Goal: Task Accomplishment & Management: Manage account settings

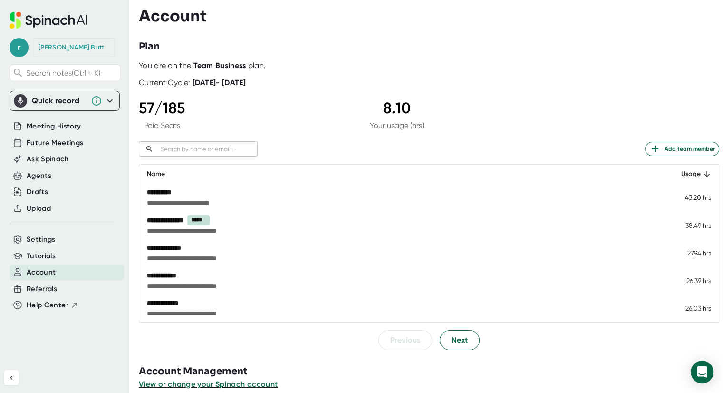
scroll to position [11, 0]
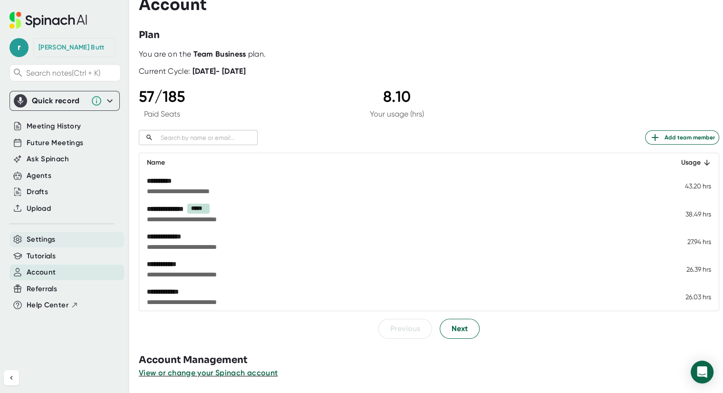
click at [39, 238] on span "Settings" at bounding box center [41, 239] width 29 height 11
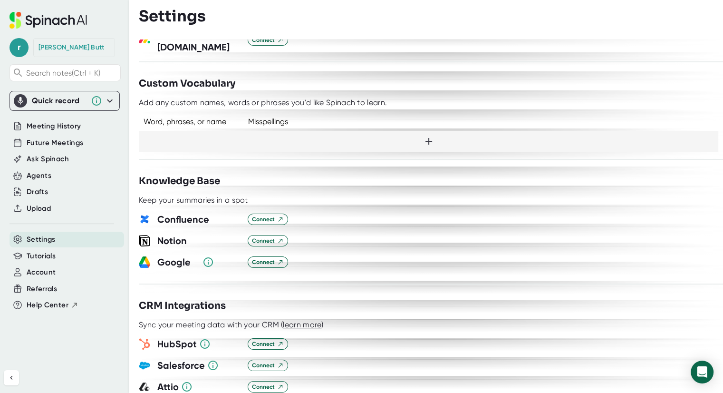
scroll to position [879, 0]
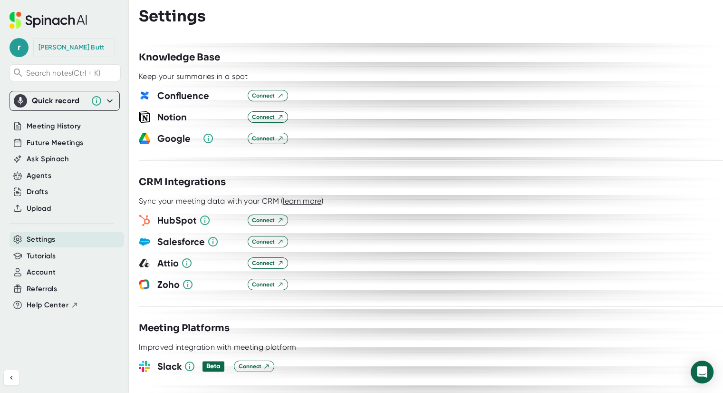
click at [453, 290] on div "Customization Output Make Changes to the summary Edit summaries before they pub…" at bounding box center [431, 215] width 584 height 353
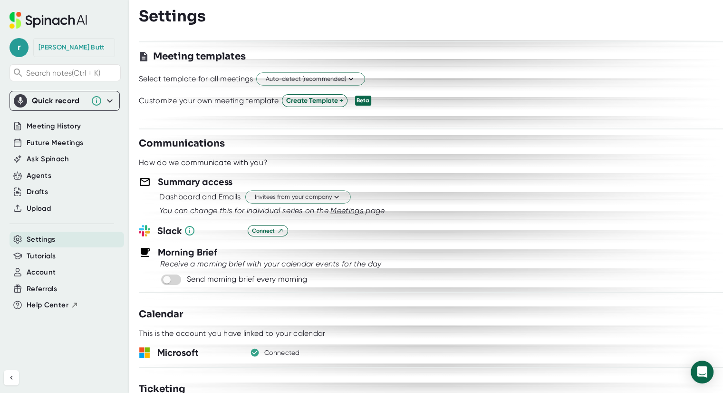
scroll to position [0, 0]
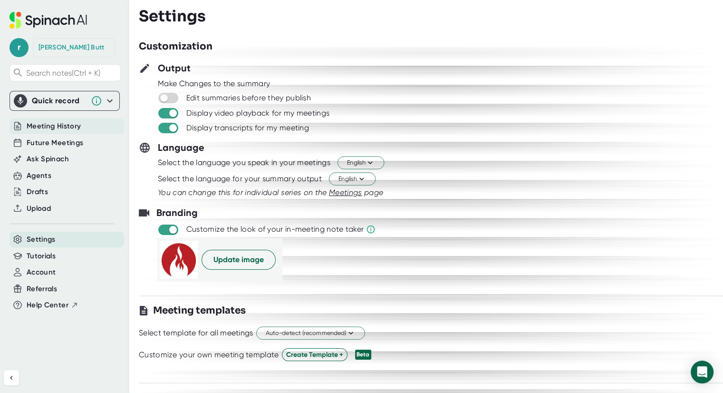
click at [43, 121] on span "Meeting History" at bounding box center [54, 126] width 54 height 11
